Goal: Task Accomplishment & Management: Complete application form

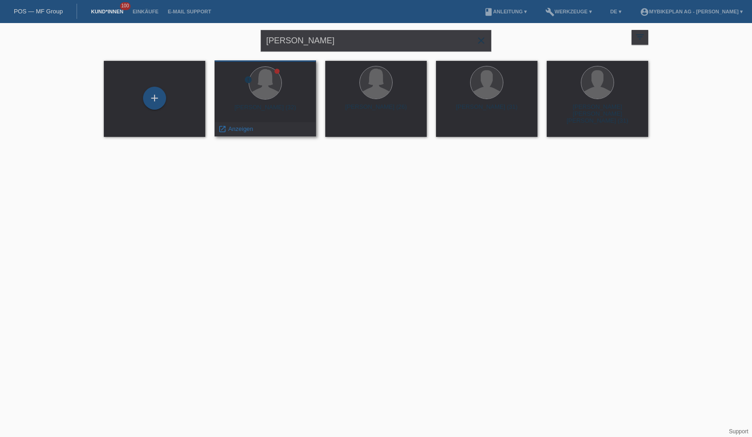
click at [275, 100] on div at bounding box center [265, 83] width 87 height 35
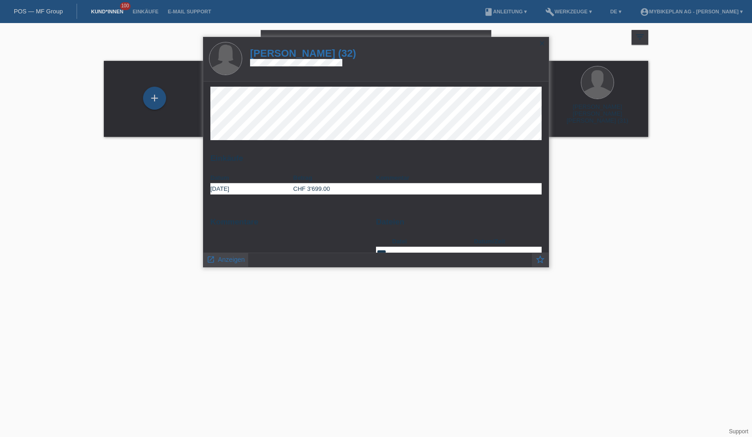
click at [216, 263] on link "launch Anzeigen" at bounding box center [226, 259] width 38 height 12
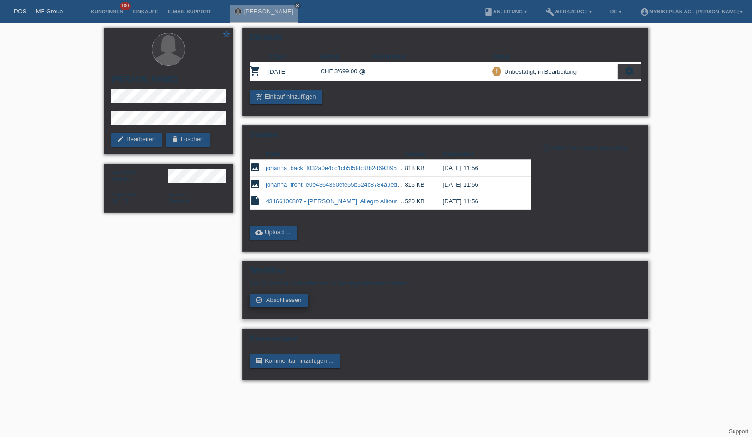
click at [269, 308] on link "check_circle_outline Abschliessen" at bounding box center [279, 301] width 59 height 14
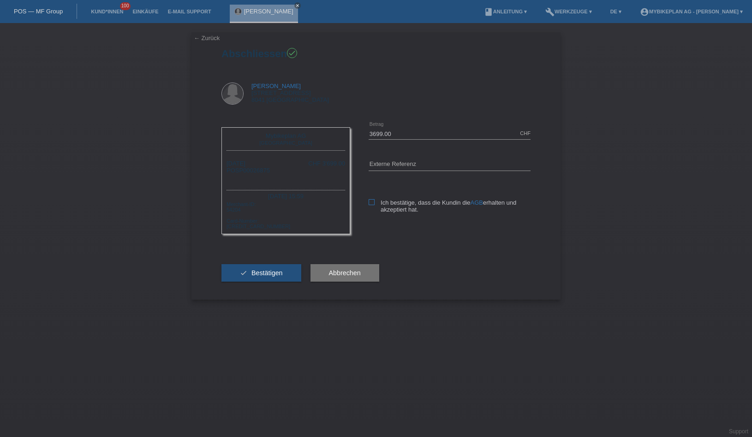
click at [370, 201] on icon at bounding box center [372, 202] width 6 height 6
click at [370, 201] on input "Ich bestätige, dass die Kundin die AGB erhalten und akzeptiert hat." at bounding box center [372, 202] width 6 height 6
checkbox input "true"
click at [280, 277] on span "Bestätigen" at bounding box center [266, 272] width 31 height 7
